Goal: Task Accomplishment & Management: Manage account settings

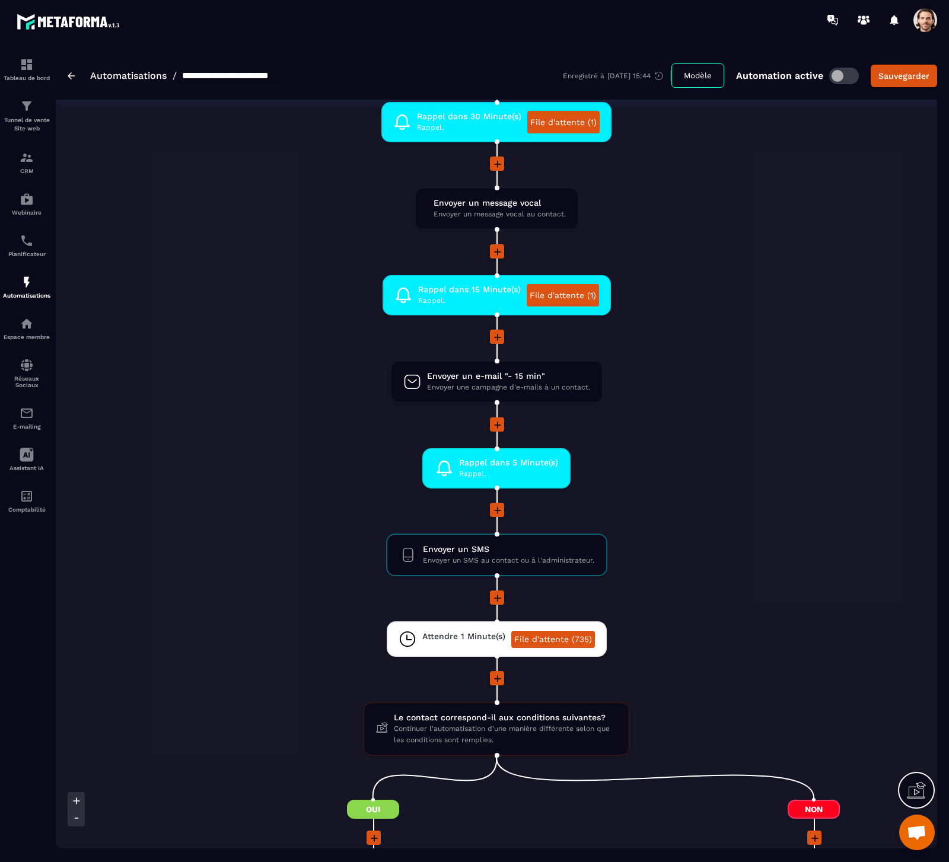
scroll to position [1292, 0]
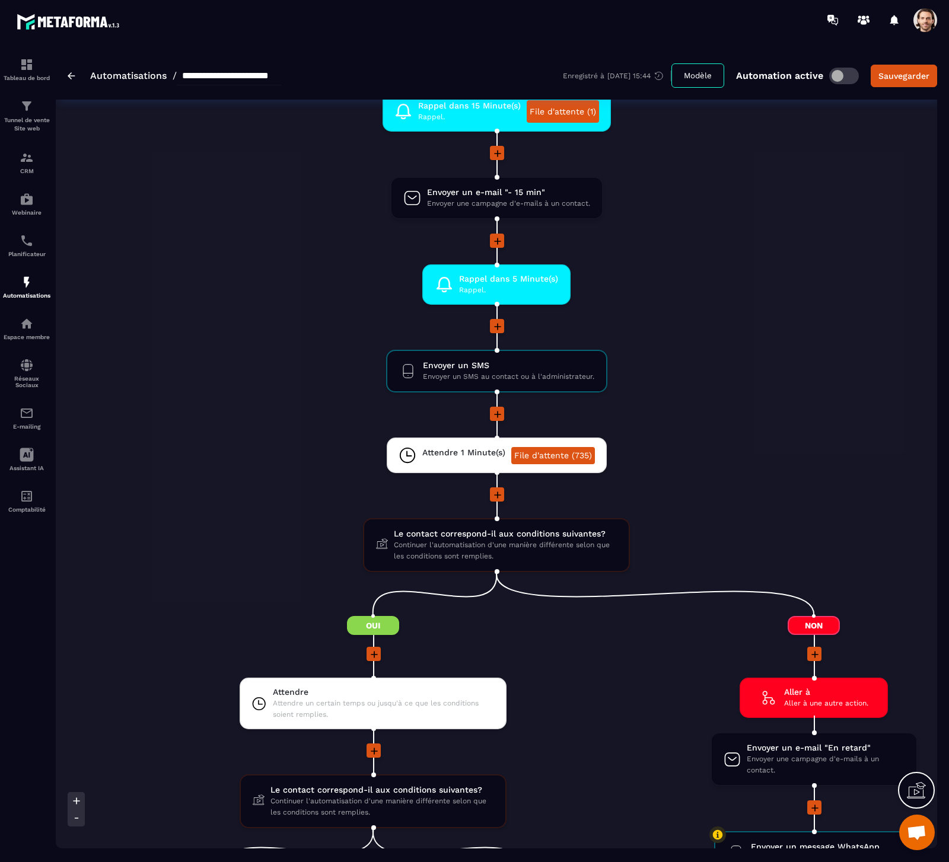
click at [774, 395] on li "Envoyer un SMS Envoyer un SMS au contact ou à l'administrateur. drag-arrow" at bounding box center [496, 378] width 881 height 57
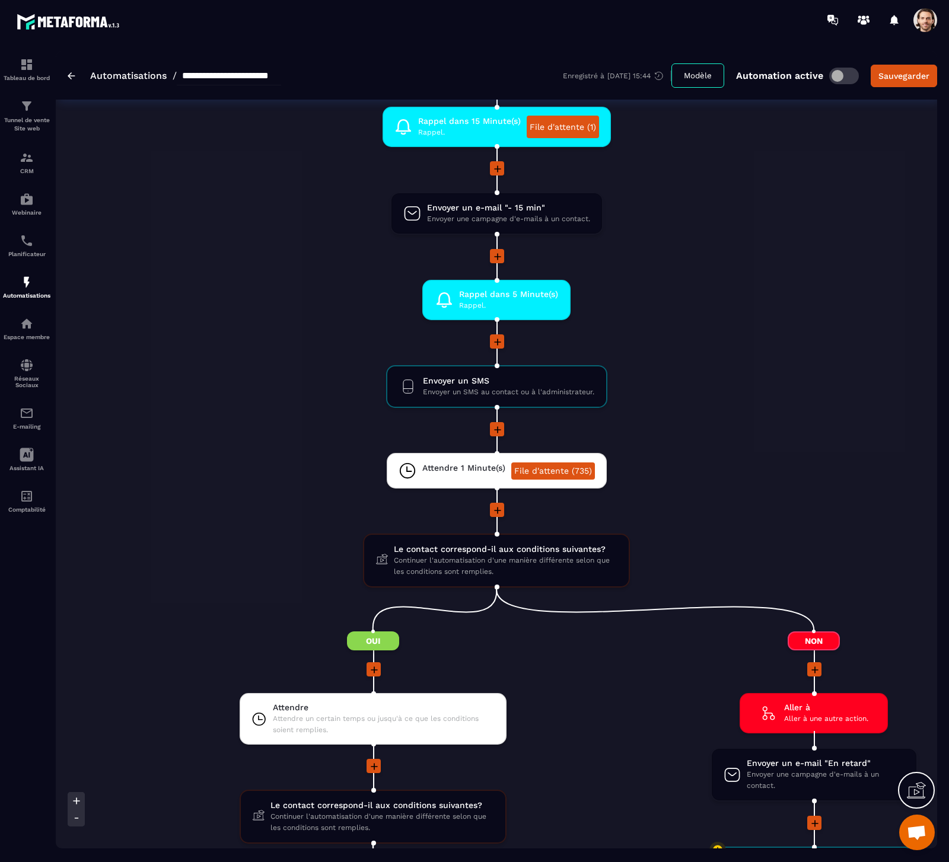
scroll to position [1097, 0]
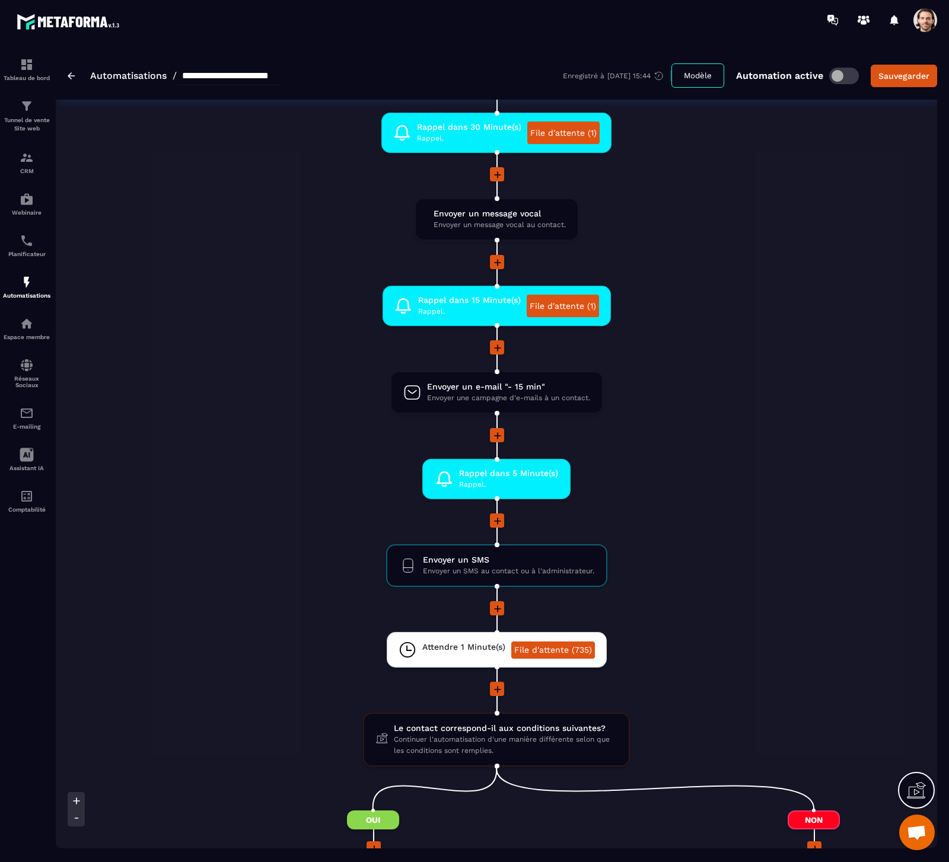
drag, startPoint x: 100, startPoint y: 286, endPoint x: 83, endPoint y: 289, distance: 16.8
click at [98, 286] on li "Rappel dans 15 Minute(s) Rappel. File d'attente (1) drag-arrow" at bounding box center [496, 313] width 881 height 55
click at [36, 278] on div "Automatisations" at bounding box center [26, 287] width 47 height 24
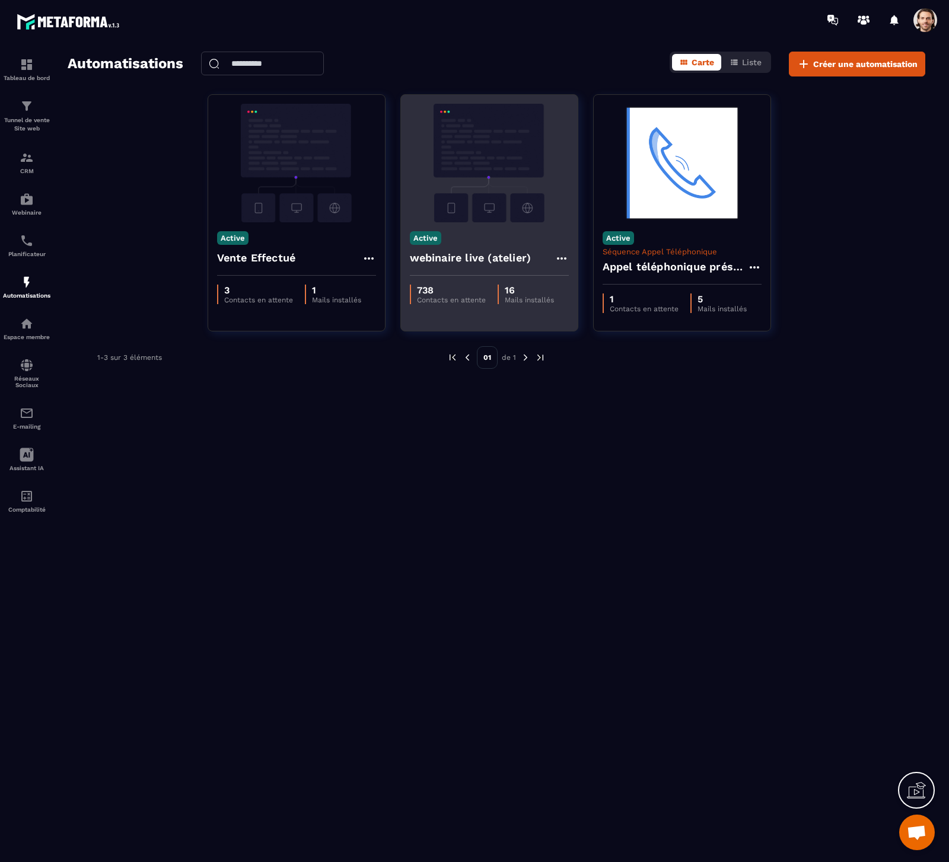
click at [509, 259] on h4 "webinaire live (atelier)" at bounding box center [471, 258] width 122 height 17
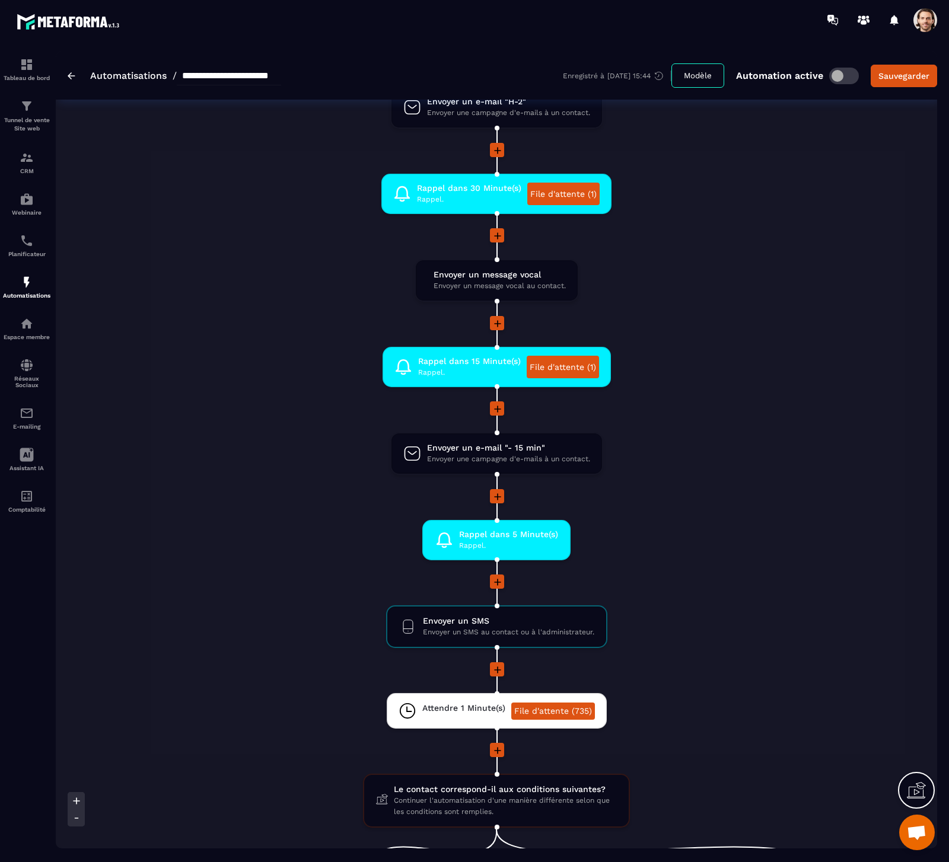
scroll to position [1366, 0]
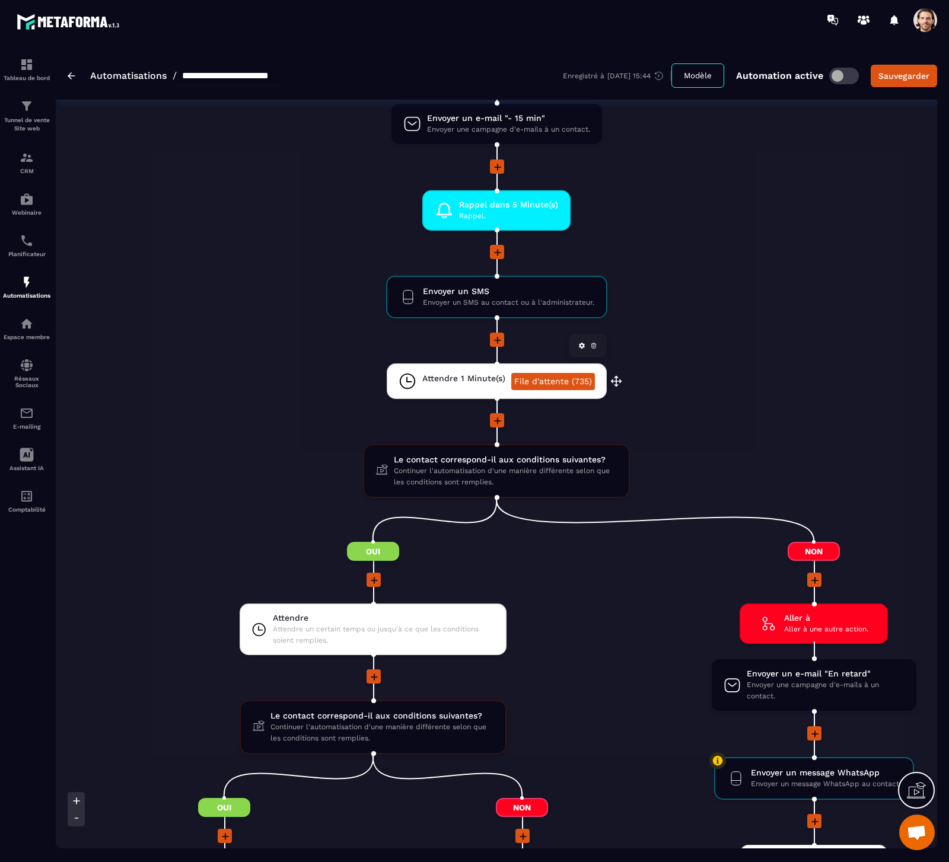
click at [557, 382] on link "File d'attente (735)" at bounding box center [553, 381] width 84 height 17
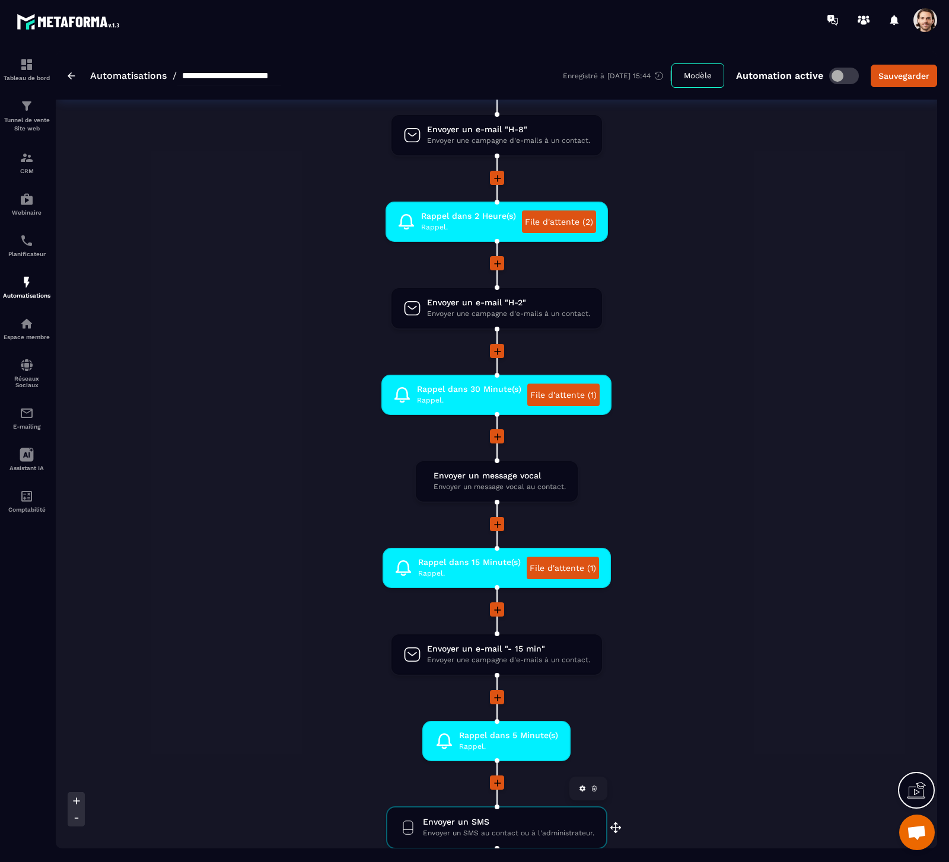
scroll to position [695, 0]
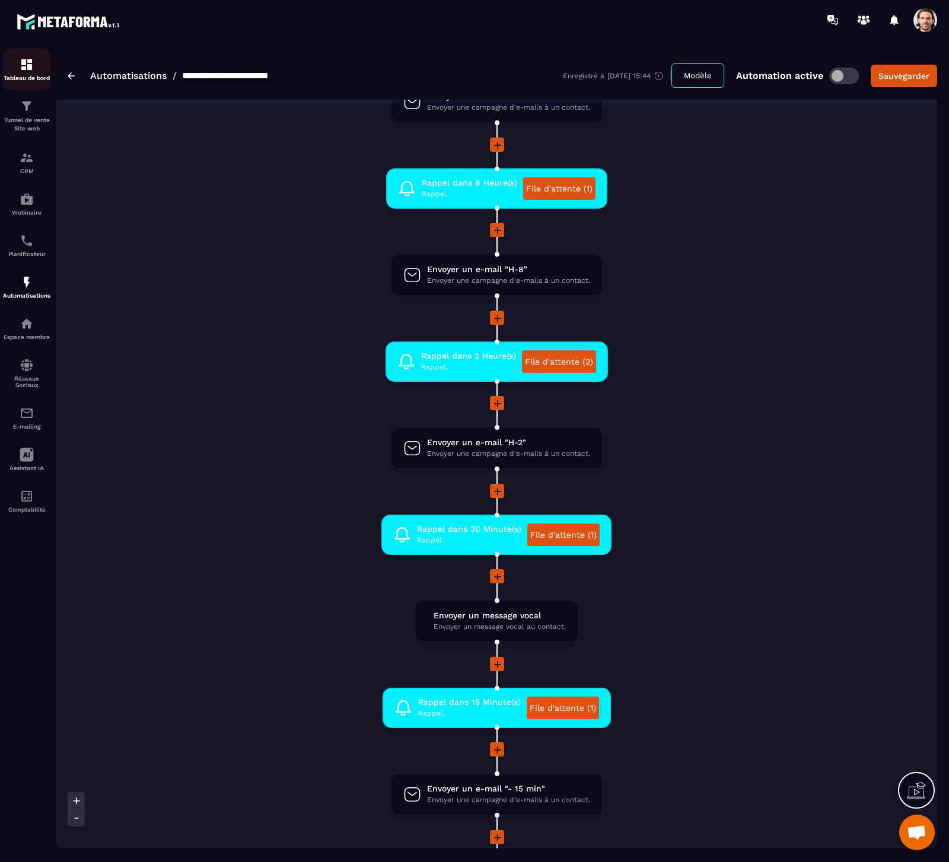
click at [40, 68] on div "Tableau de bord" at bounding box center [26, 70] width 47 height 24
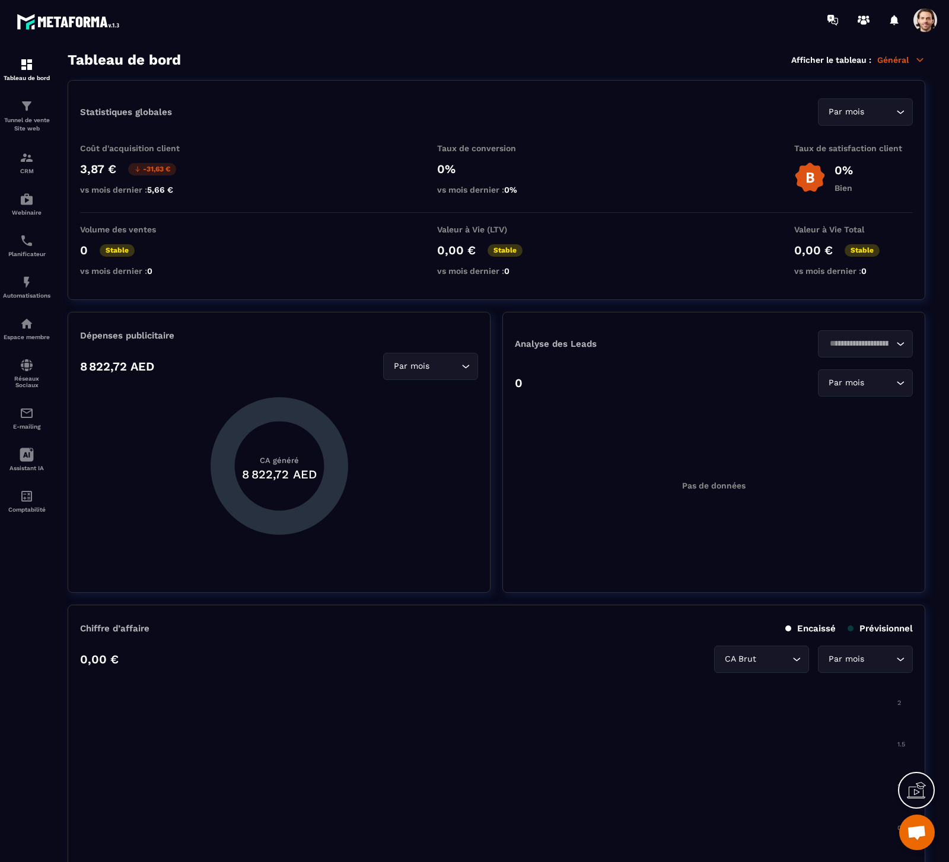
click at [922, 25] on span at bounding box center [925, 20] width 24 height 24
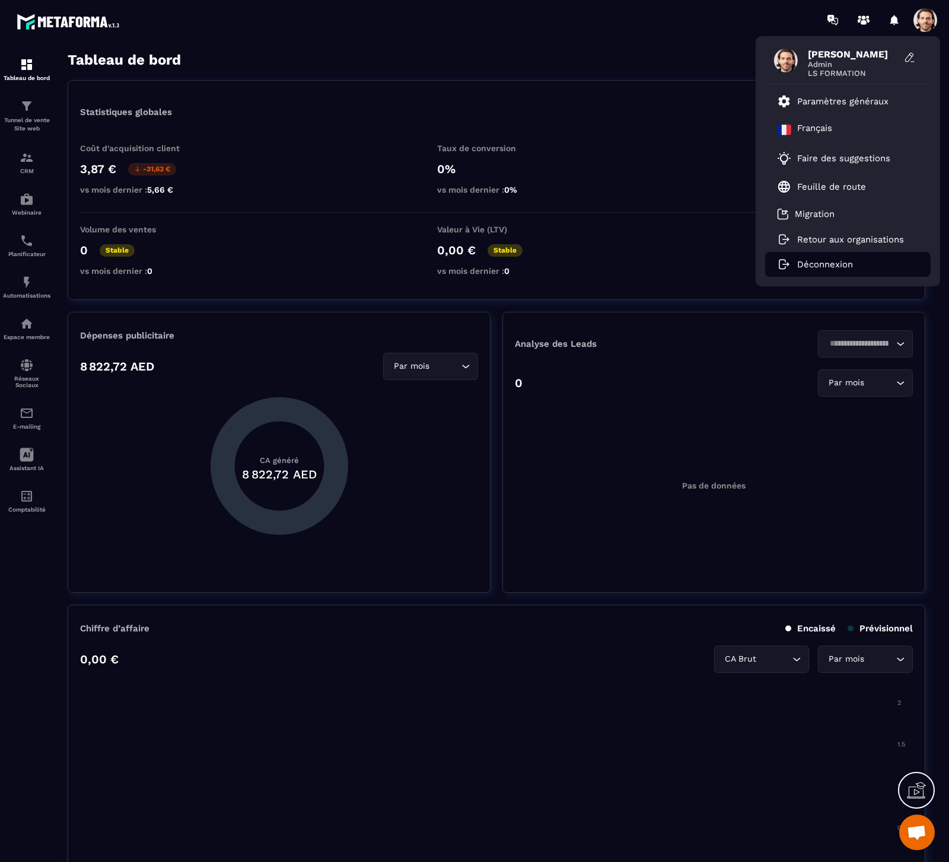
click at [842, 264] on p "Déconnexion" at bounding box center [825, 264] width 56 height 11
